Goal: Information Seeking & Learning: Learn about a topic

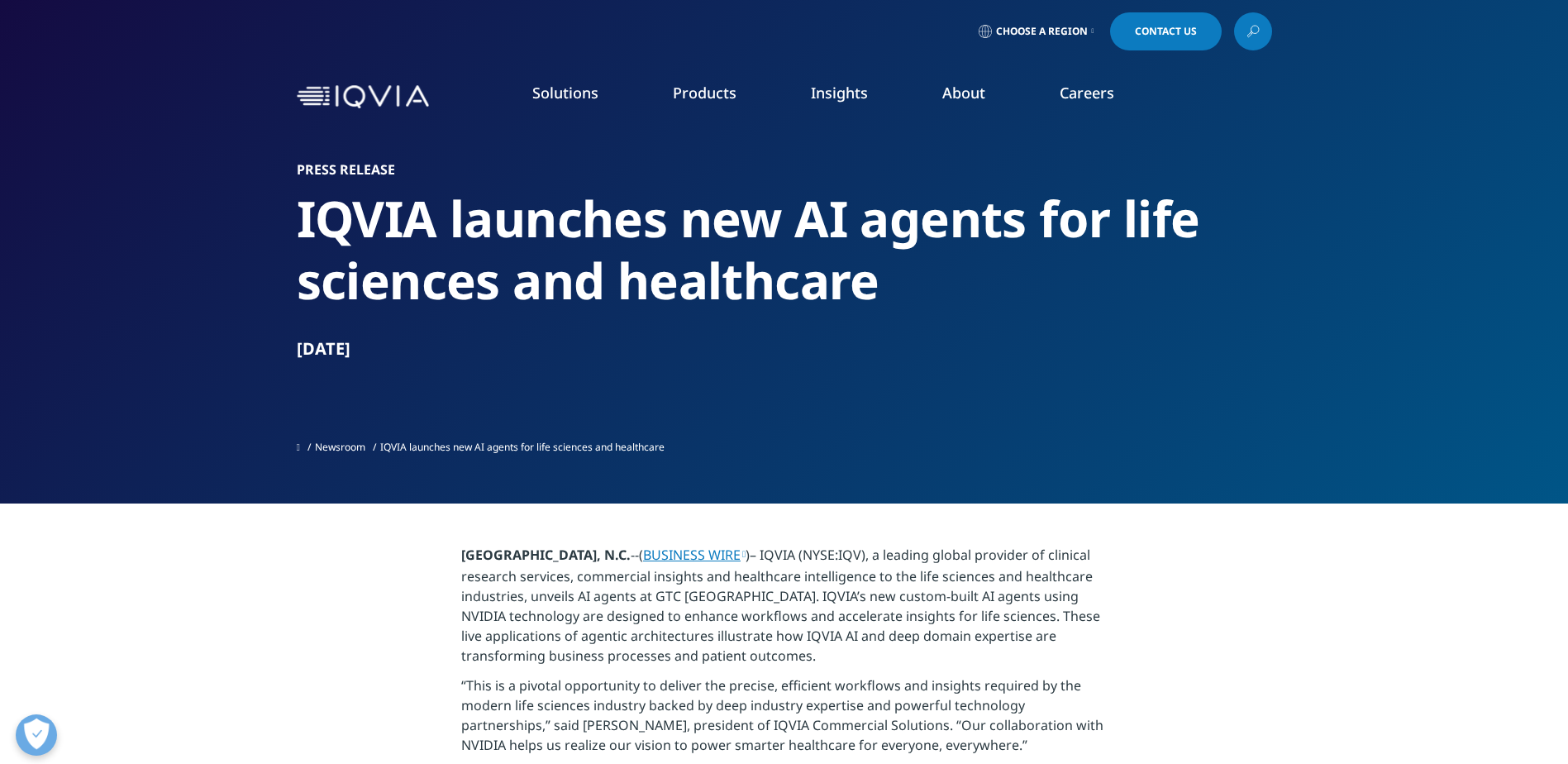
click at [215, 254] on link "IQVIA Healthcare-grade AI®" at bounding box center [174, 254] width 175 height 18
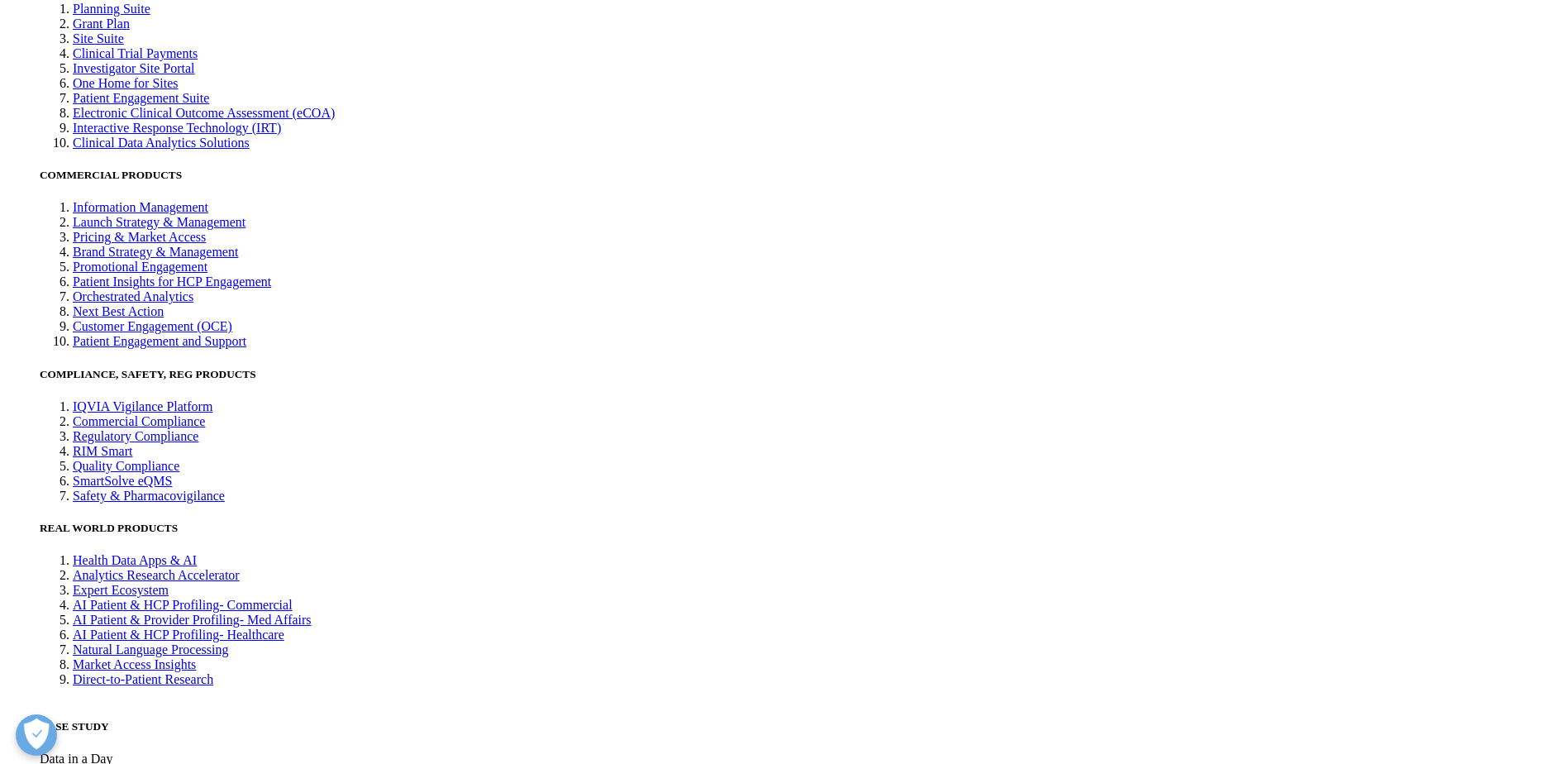
scroll to position [4880, 0]
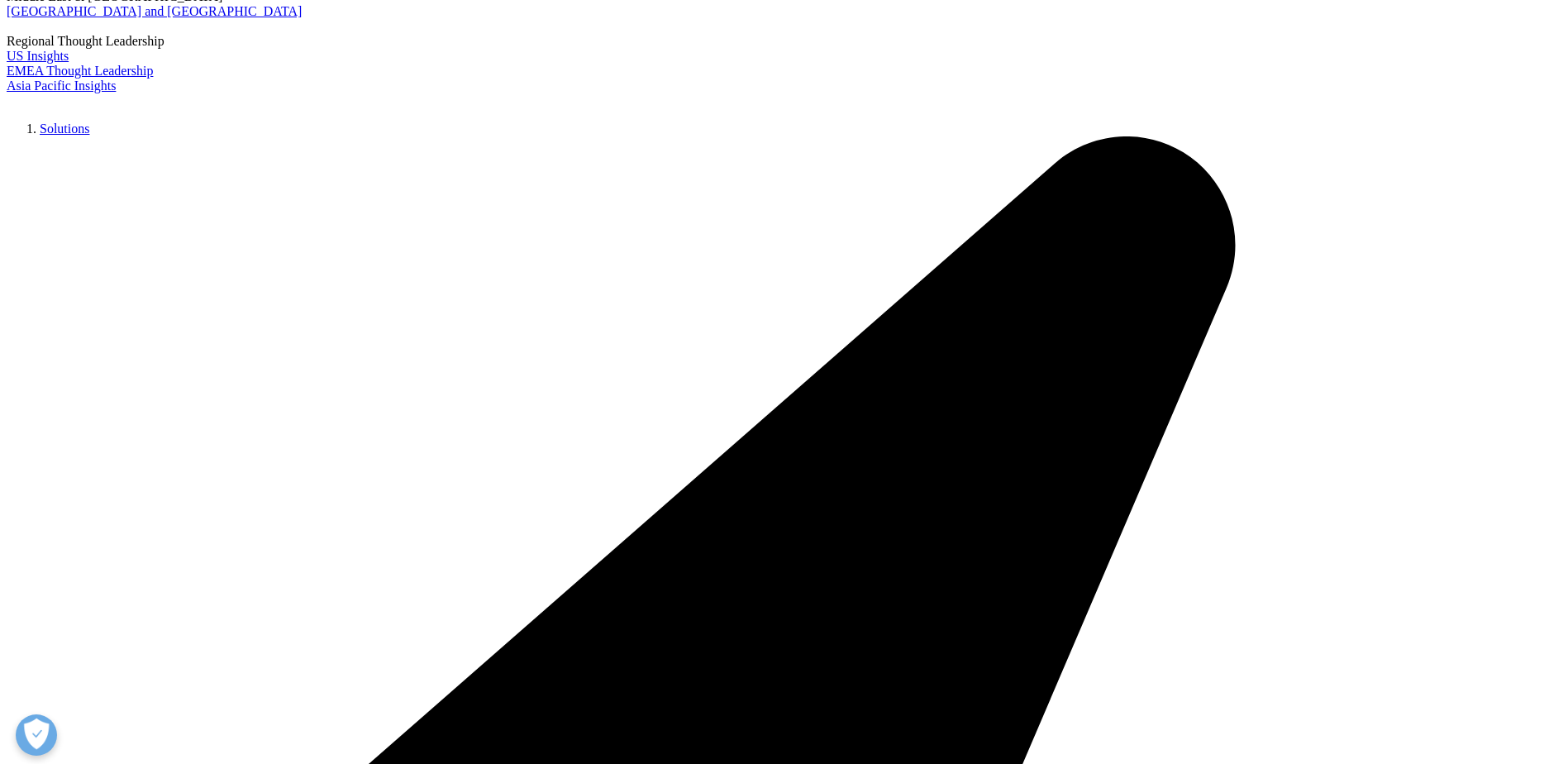
scroll to position [4880, 0]
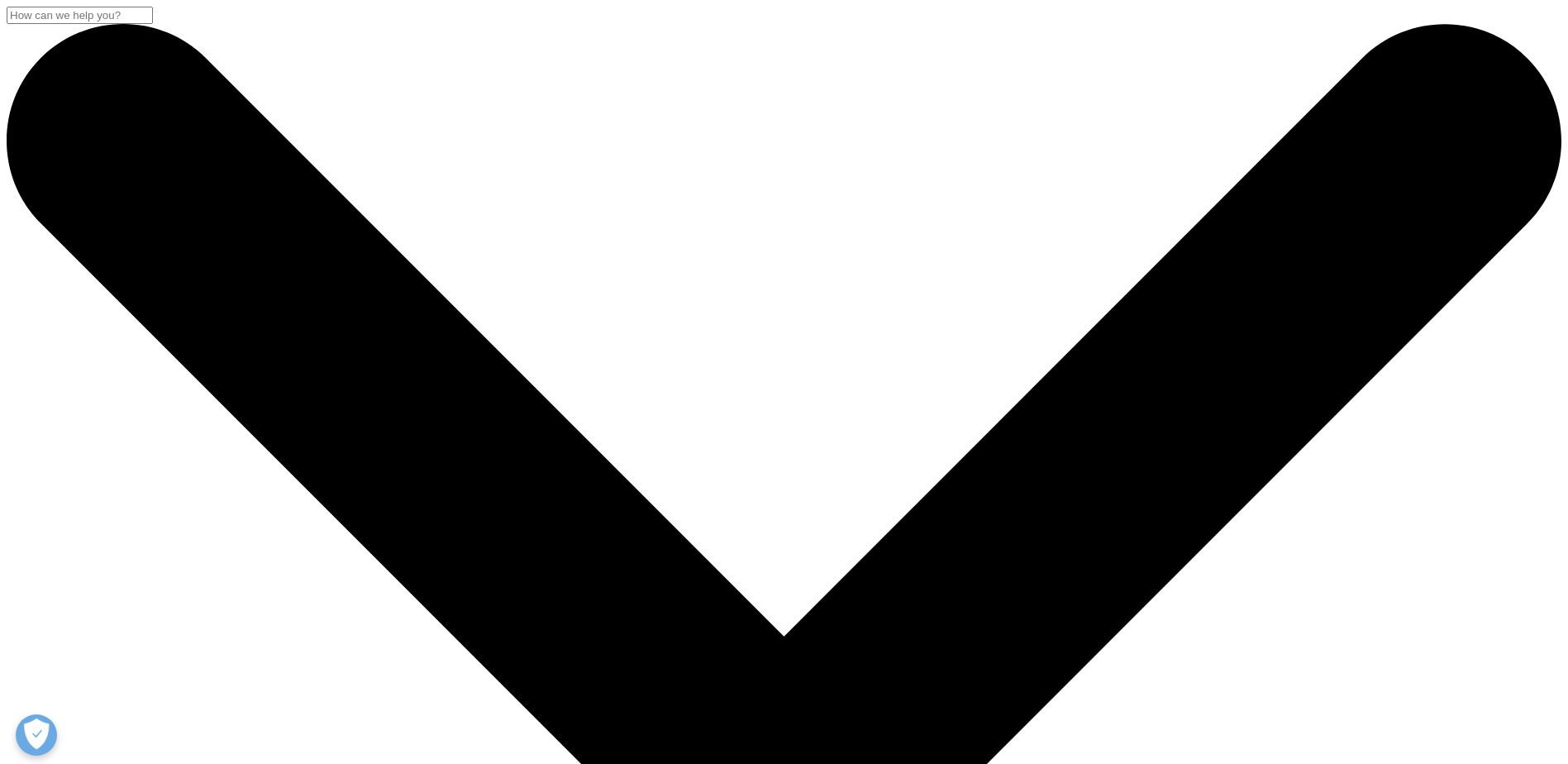
drag, startPoint x: 781, startPoint y: 508, endPoint x: 783, endPoint y: 497, distance: 11.2
